Goal: Transaction & Acquisition: Subscribe to service/newsletter

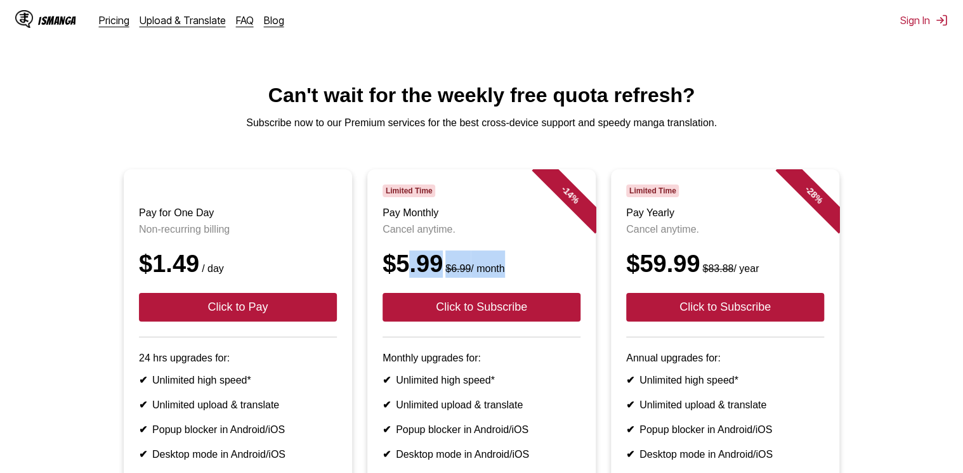
drag, startPoint x: 408, startPoint y: 278, endPoint x: 503, endPoint y: 278, distance: 94.5
click at [503, 278] on div "$5.99 $6.99 / month" at bounding box center [481, 264] width 198 height 27
drag, startPoint x: 503, startPoint y: 278, endPoint x: 556, endPoint y: 283, distance: 53.5
click at [556, 278] on div "$5.99 $6.99 / month" at bounding box center [481, 264] width 198 height 27
drag, startPoint x: 378, startPoint y: 281, endPoint x: 437, endPoint y: 281, distance: 59.0
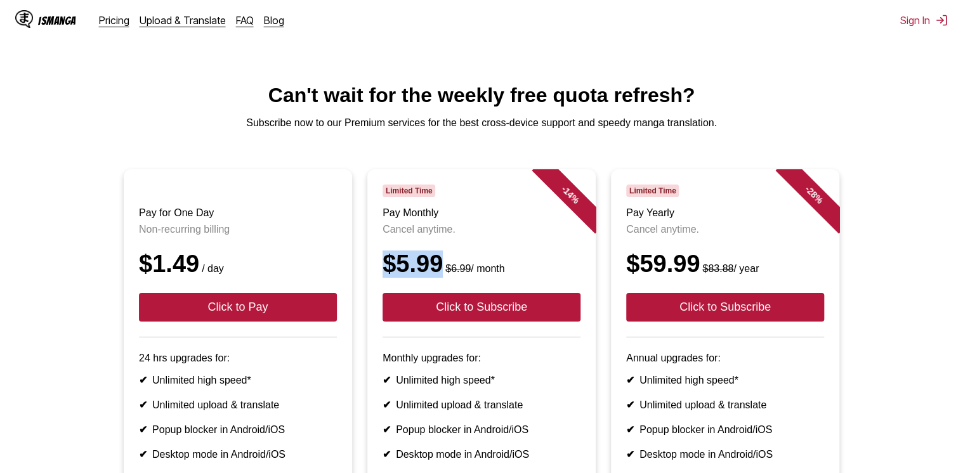
click at [437, 281] on article "- 14 % Limited Time Pay Monthly Cancel anytime. $5.99 $6.99 / month Click to Su…" at bounding box center [481, 365] width 228 height 393
drag, startPoint x: 437, startPoint y: 281, endPoint x: 351, endPoint y: 220, distance: 105.1
click at [351, 220] on article "Pay for One Day Non-recurring billing $1.49 / day Click to Pay 24 hrs upgrades …" at bounding box center [238, 365] width 228 height 393
click at [37, 20] on div "IsManga" at bounding box center [45, 20] width 61 height 20
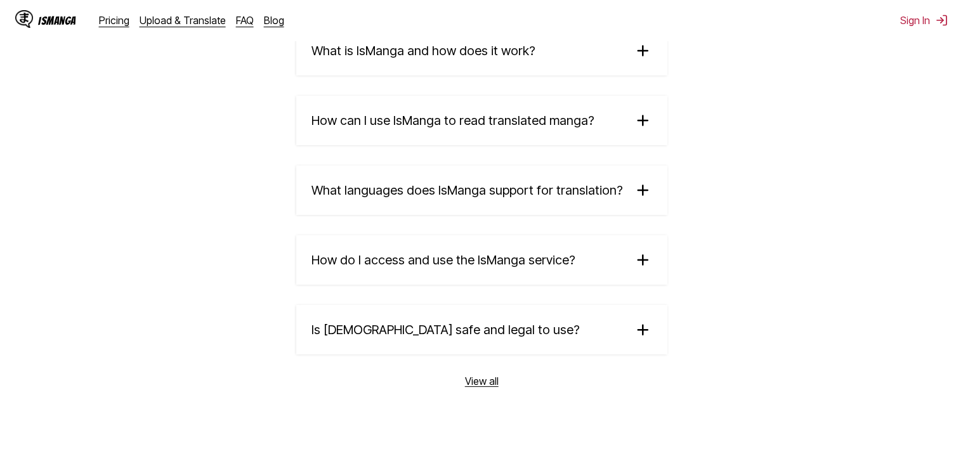
scroll to position [2209, 0]
